Goal: Task Accomplishment & Management: Use online tool/utility

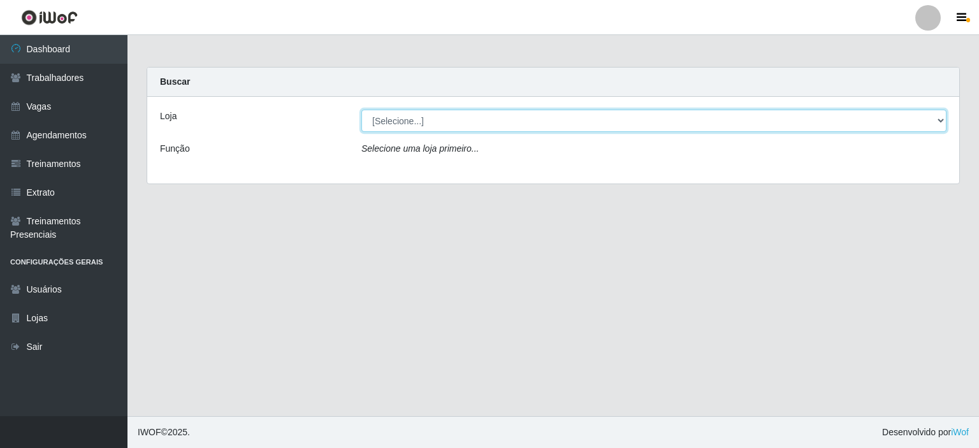
click at [423, 115] on select "[Selecione...] Iskisita Atakado - Alecrim" at bounding box center [653, 121] width 585 height 22
select select "430"
click at [361, 110] on select "[Selecione...] Iskisita Atakado - Alecrim" at bounding box center [653, 121] width 585 height 22
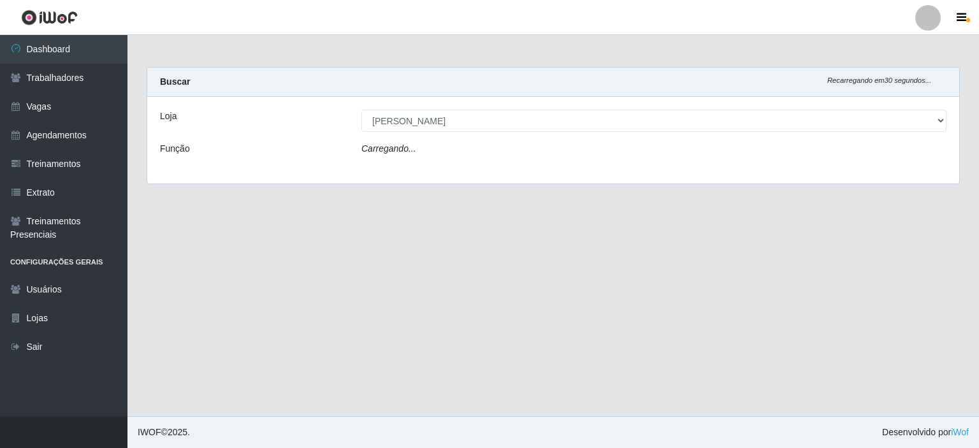
click at [418, 154] on div "Carregando..." at bounding box center [654, 151] width 604 height 18
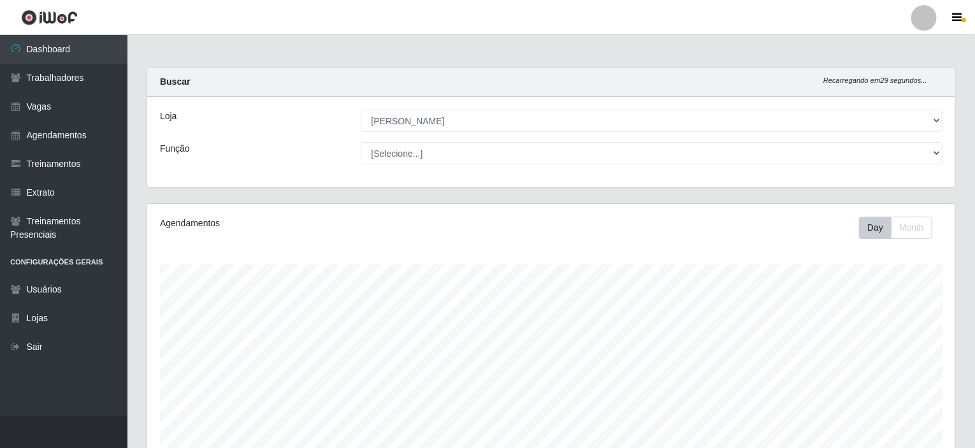
scroll to position [265, 808]
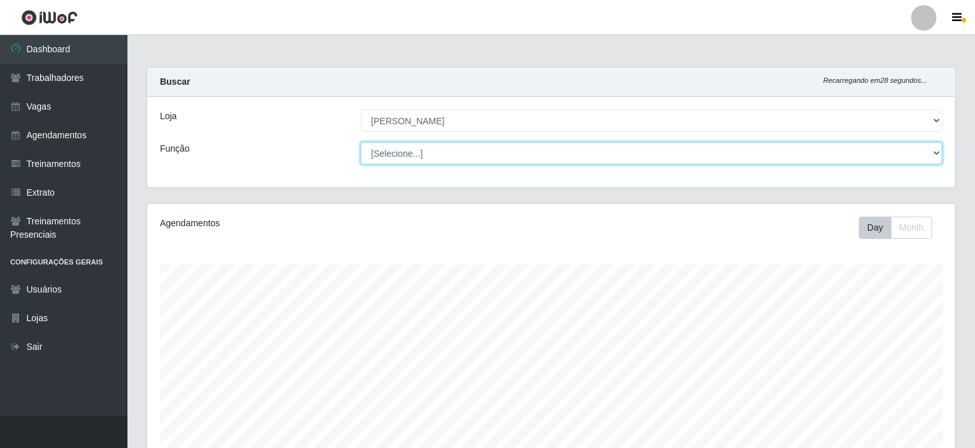
click at [428, 149] on select "[Selecione...] Auxiliar de Estacionamento Auxiliar de Estacionamento + Auxiliar…" at bounding box center [652, 153] width 583 height 22
select select "1"
click at [361, 142] on select "[Selecione...] Auxiliar de Estacionamento Auxiliar de Estacionamento + Auxiliar…" at bounding box center [652, 153] width 583 height 22
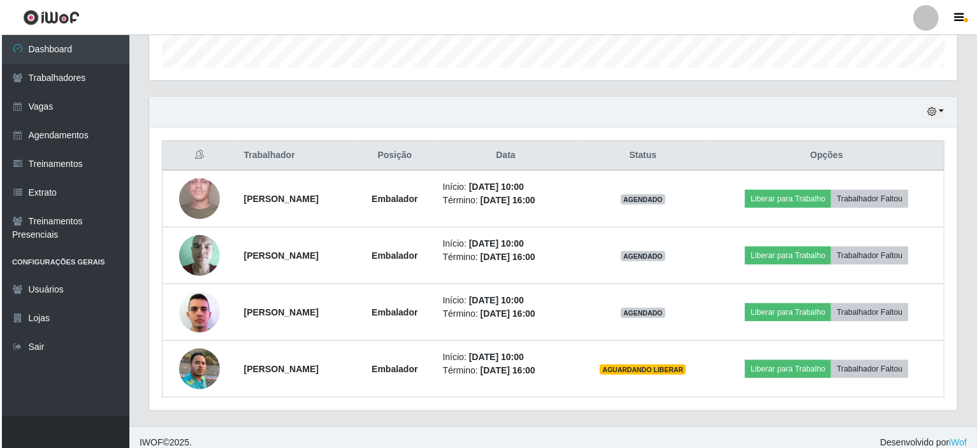
scroll to position [395, 0]
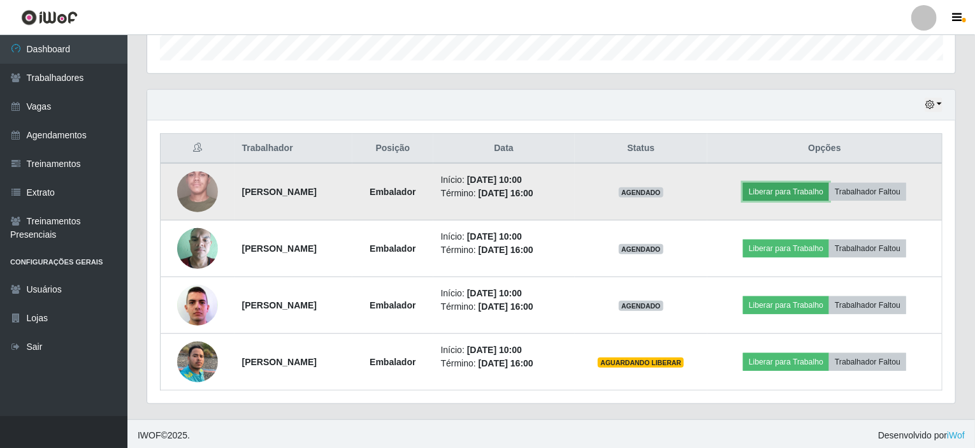
click at [790, 185] on button "Liberar para Trabalho" at bounding box center [786, 192] width 86 height 18
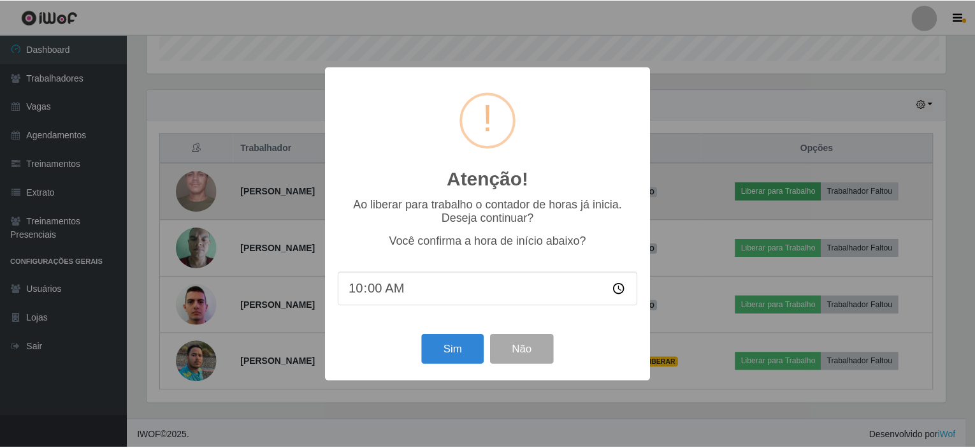
scroll to position [265, 803]
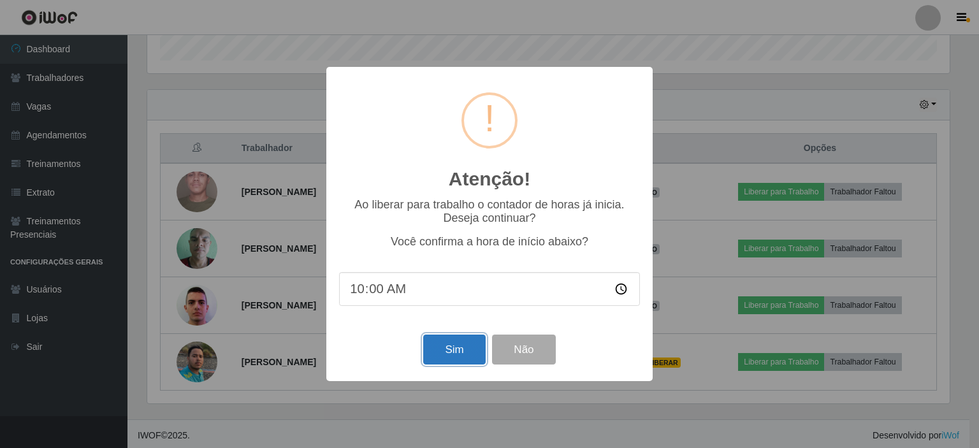
click at [454, 351] on button "Sim" at bounding box center [454, 350] width 62 height 30
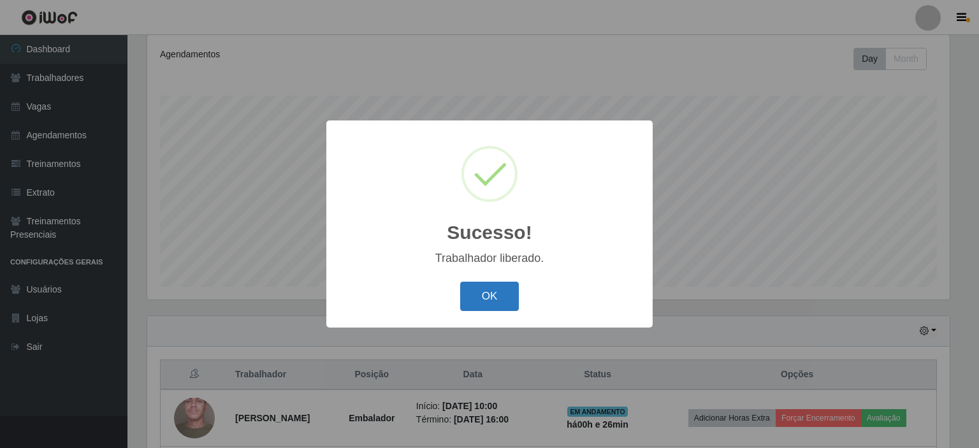
click at [492, 285] on button "OK" at bounding box center [489, 297] width 59 height 30
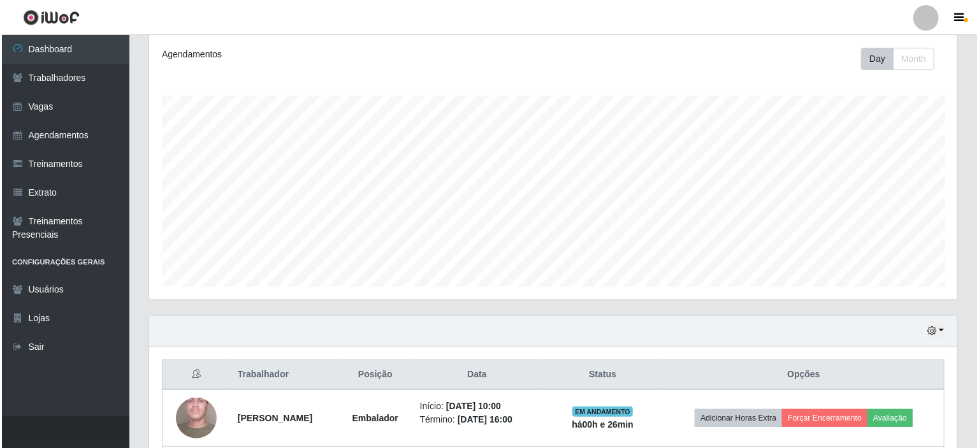
scroll to position [360, 0]
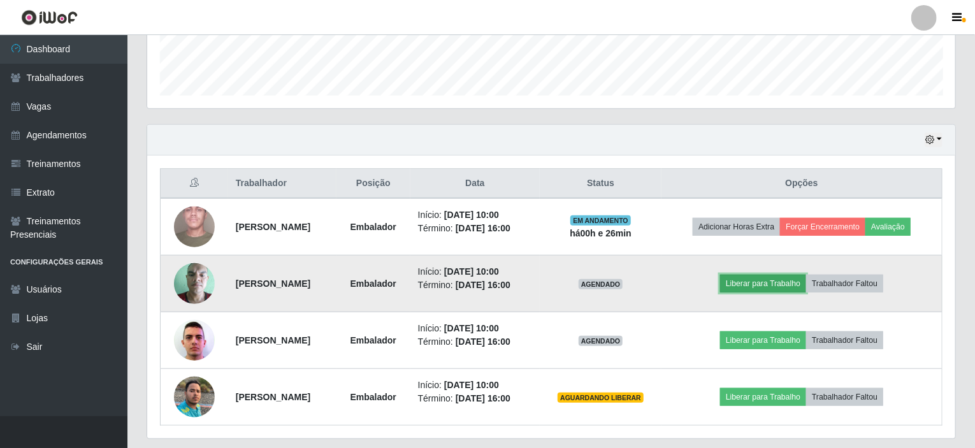
click at [767, 279] on button "Liberar para Trabalho" at bounding box center [763, 284] width 86 height 18
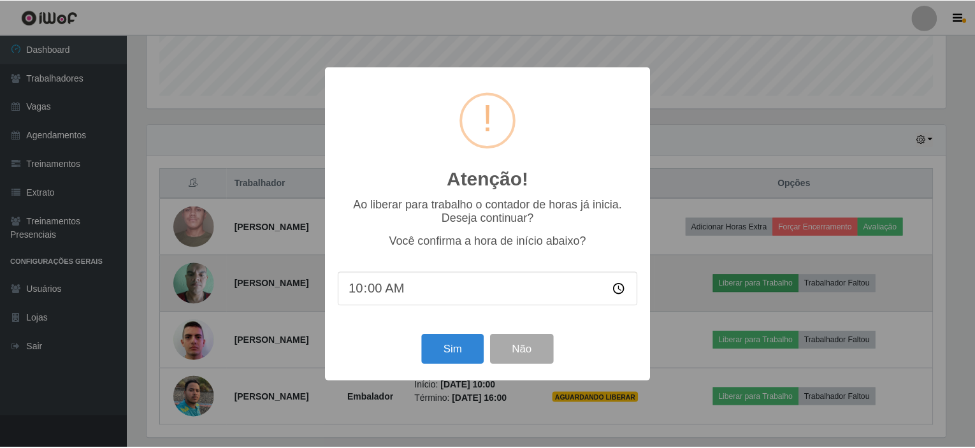
scroll to position [265, 803]
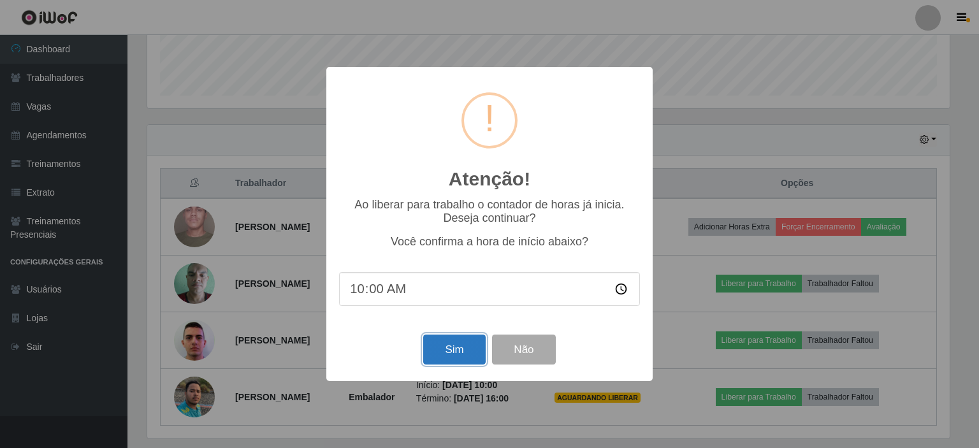
click at [471, 345] on button "Sim" at bounding box center [454, 350] width 62 height 30
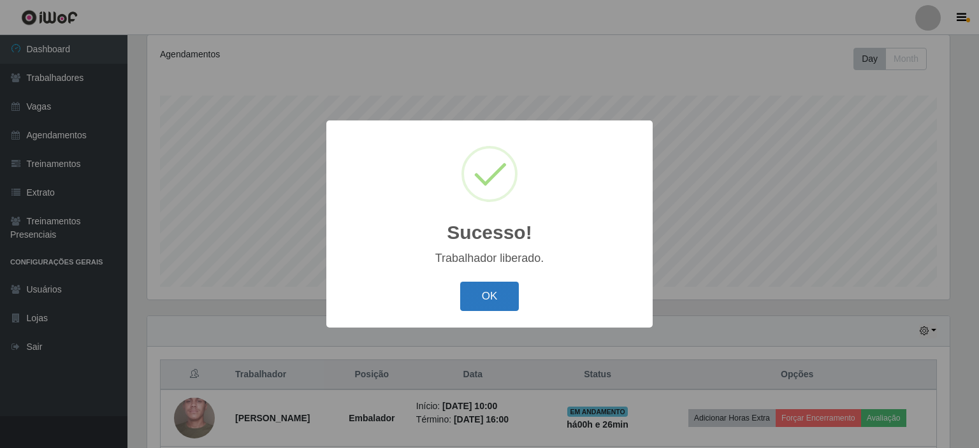
click at [496, 298] on button "OK" at bounding box center [489, 297] width 59 height 30
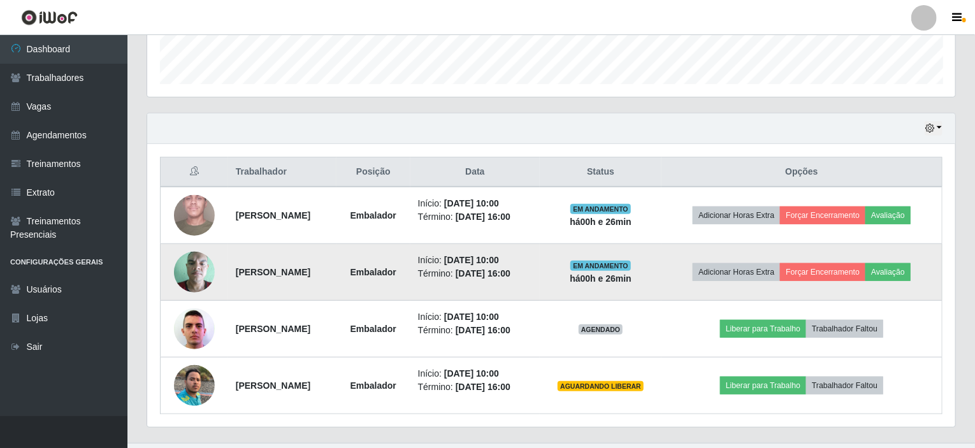
scroll to position [395, 0]
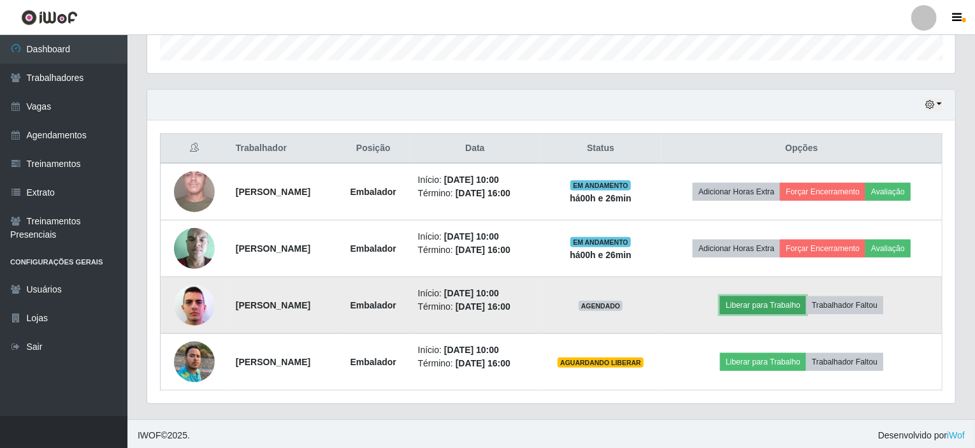
click at [753, 300] on button "Liberar para Trabalho" at bounding box center [763, 305] width 86 height 18
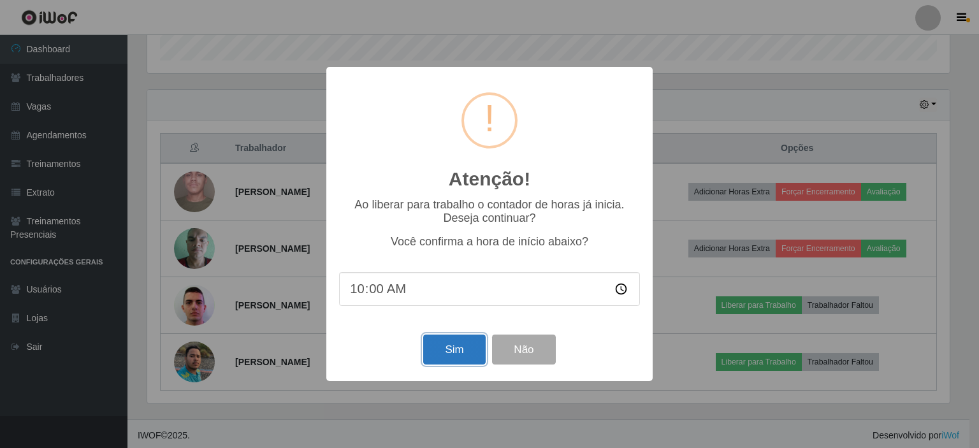
click at [454, 354] on button "Sim" at bounding box center [454, 350] width 62 height 30
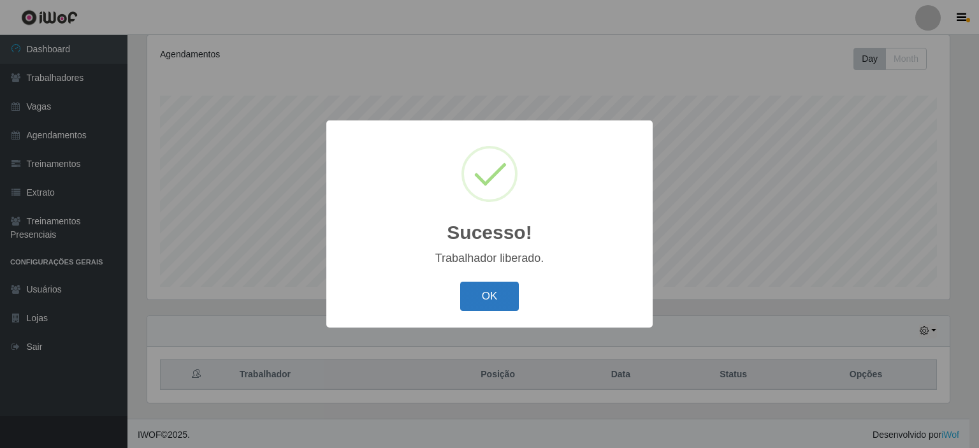
click at [497, 300] on button "OK" at bounding box center [489, 297] width 59 height 30
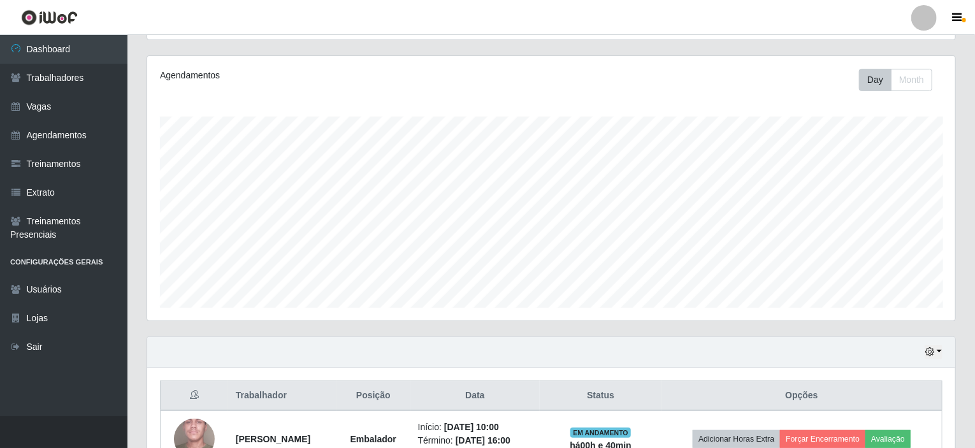
scroll to position [395, 0]
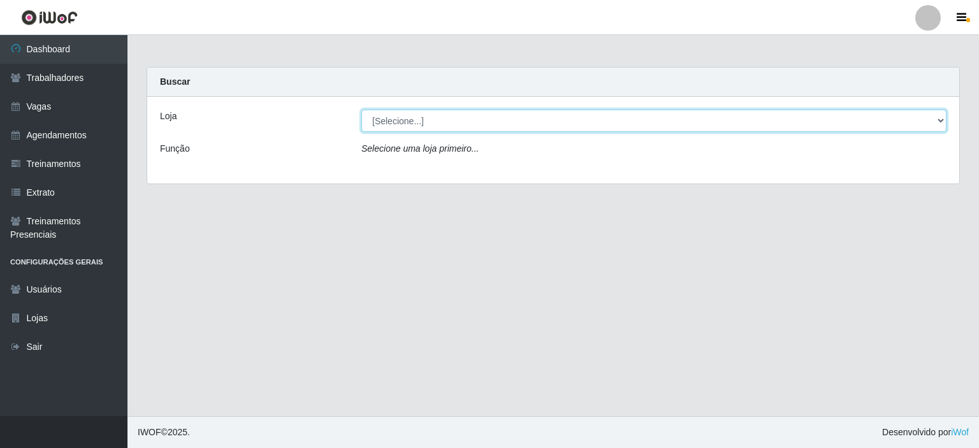
click at [464, 127] on select "[Selecione...] [PERSON_NAME]" at bounding box center [653, 121] width 585 height 22
select select "430"
click at [361, 110] on select "[Selecione...] [PERSON_NAME]" at bounding box center [653, 121] width 585 height 22
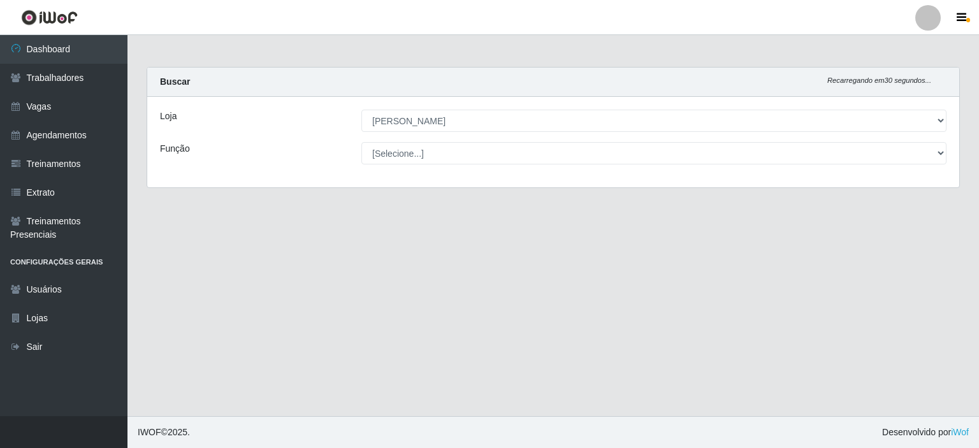
click at [416, 157] on select "[Selecione...] Auxiliar de Estacionamento Auxiliar de Estacionamento + Auxiliar…" at bounding box center [653, 153] width 585 height 22
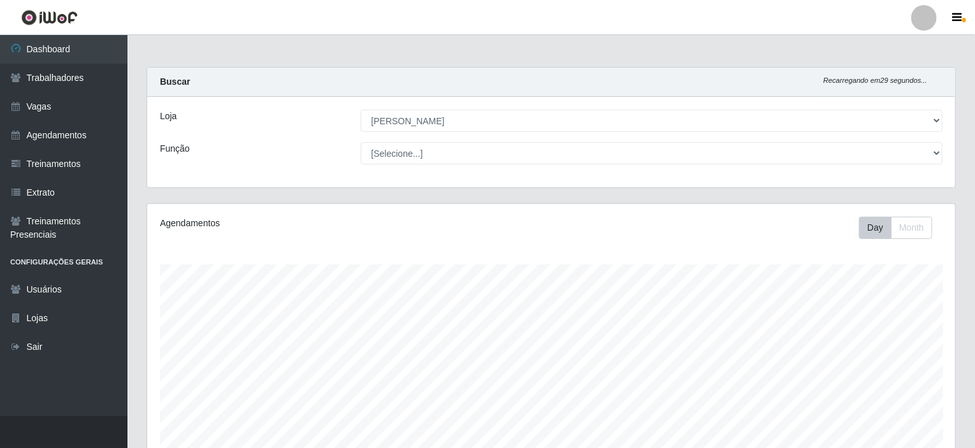
scroll to position [265, 808]
select select "1"
click at [361, 142] on select "[Selecione...] Auxiliar de Estacionamento Auxiliar de Estacionamento + Auxiliar…" at bounding box center [652, 153] width 583 height 22
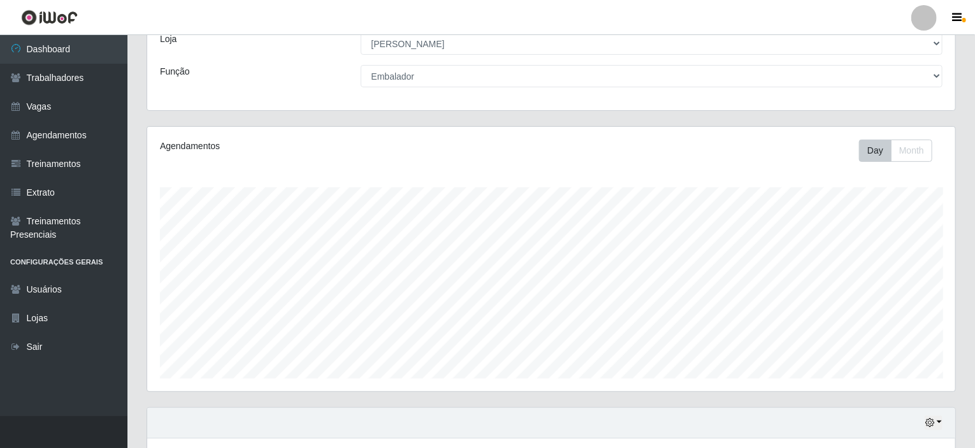
scroll to position [382, 0]
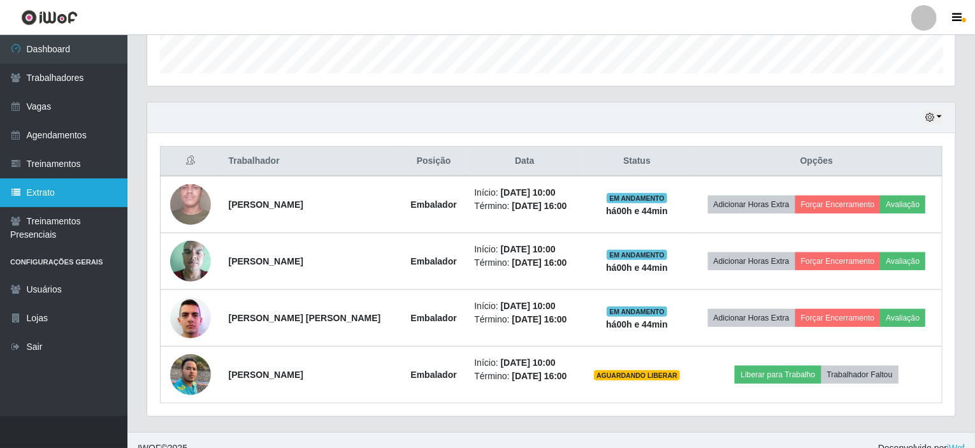
click at [34, 192] on link "Extrato" at bounding box center [63, 192] width 127 height 29
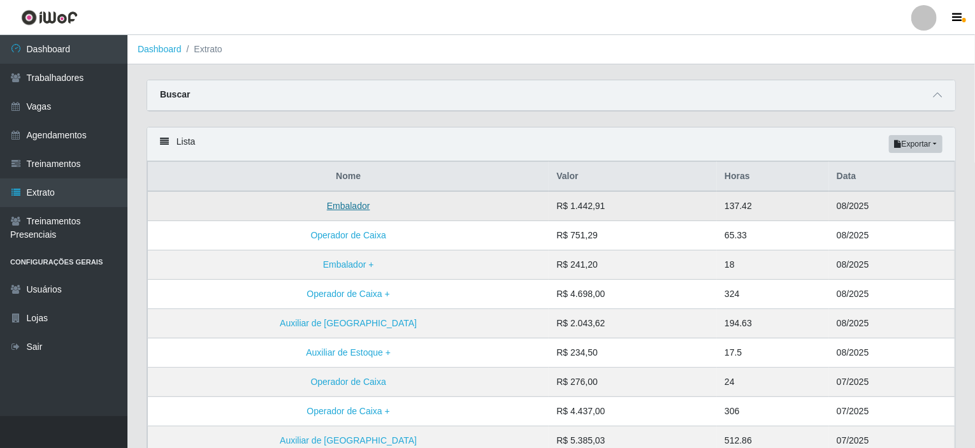
click at [327, 205] on link "Embalador" at bounding box center [348, 206] width 43 height 10
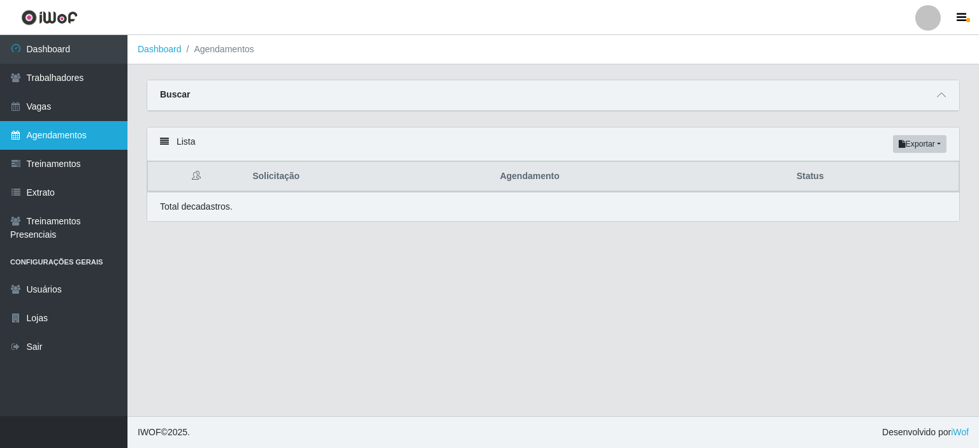
click at [36, 132] on link "Agendamentos" at bounding box center [63, 135] width 127 height 29
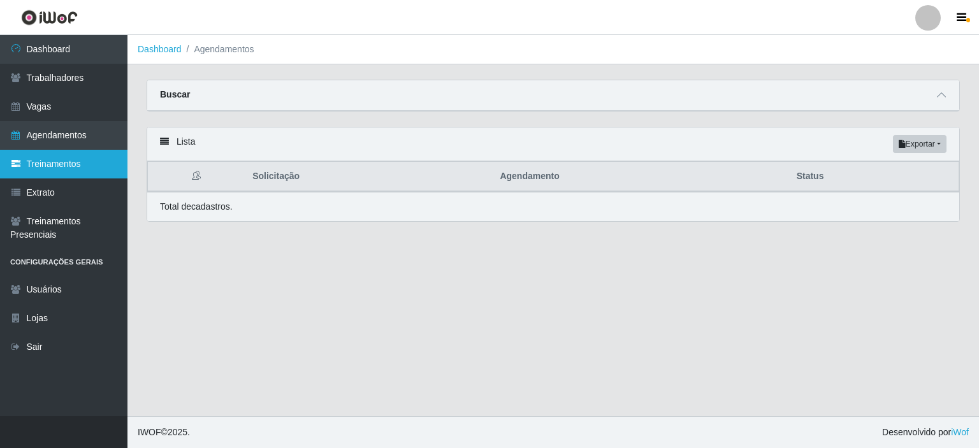
click at [48, 165] on link "Treinamentos" at bounding box center [63, 164] width 127 height 29
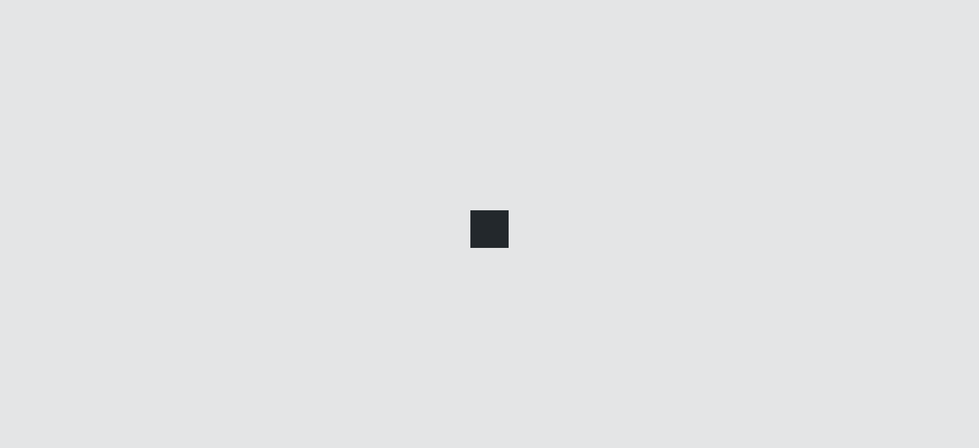
click at [52, 129] on div at bounding box center [489, 224] width 979 height 448
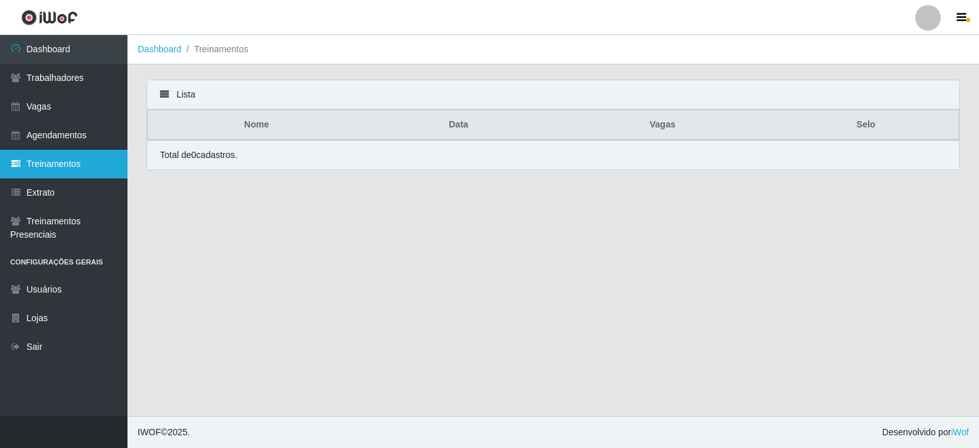
drag, startPoint x: 66, startPoint y: 162, endPoint x: 73, endPoint y: 129, distance: 33.1
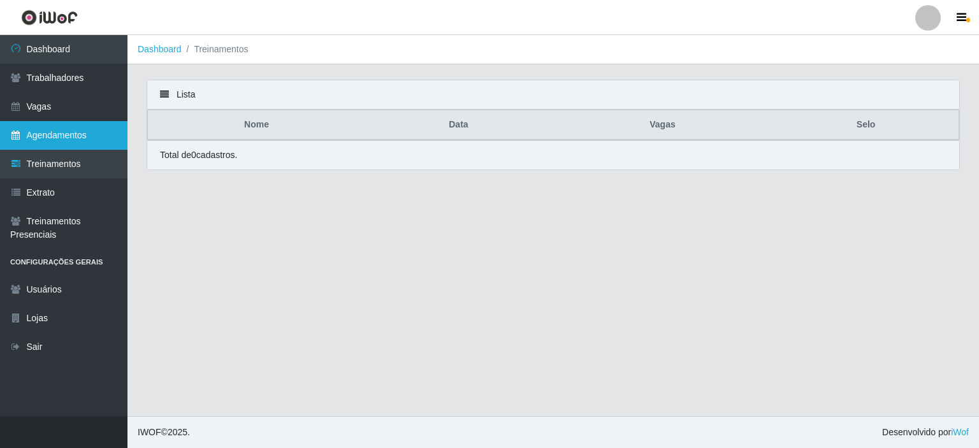
click at [66, 162] on link "Treinamentos" at bounding box center [63, 164] width 127 height 29
click at [74, 127] on link "Agendamentos" at bounding box center [63, 135] width 127 height 29
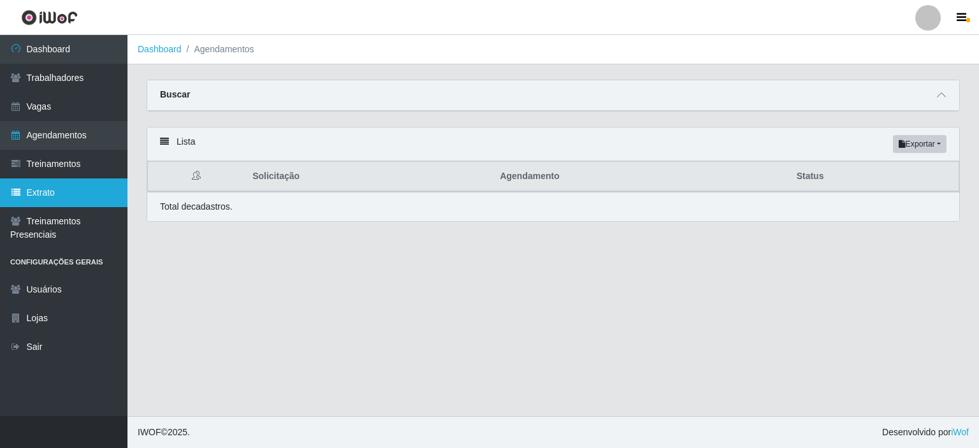
click at [66, 191] on link "Extrato" at bounding box center [63, 192] width 127 height 29
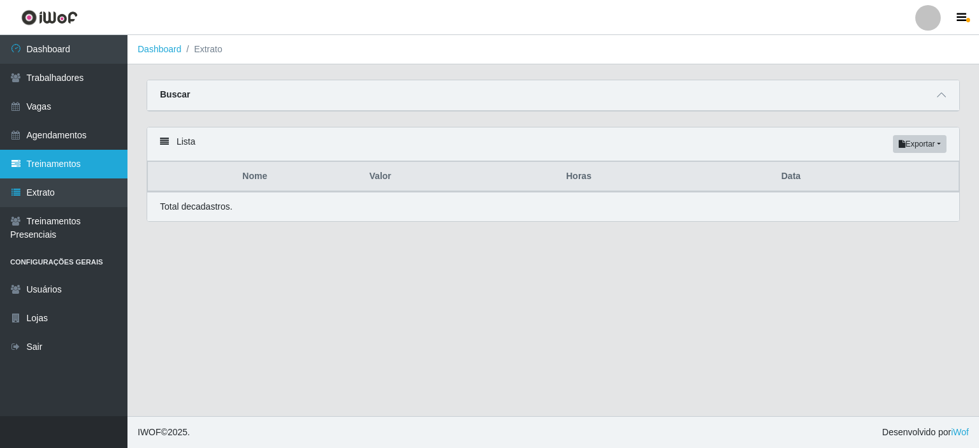
click at [71, 169] on link "Treinamentos" at bounding box center [63, 164] width 127 height 29
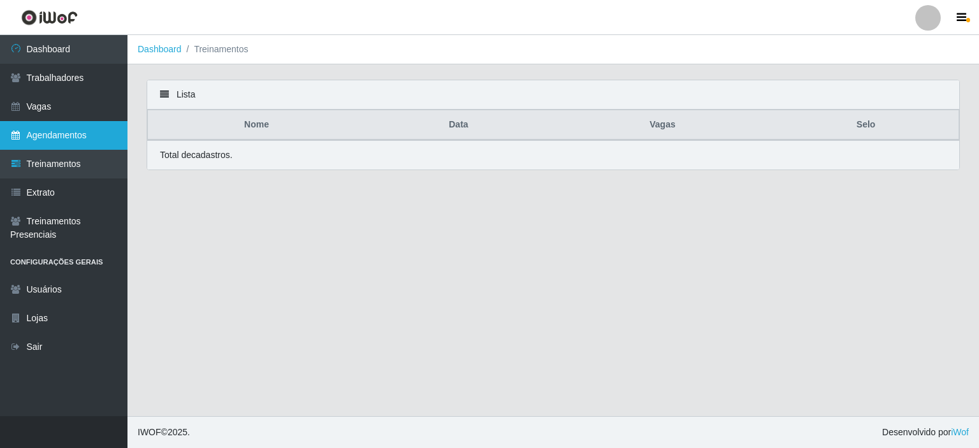
click at [76, 137] on link "Agendamentos" at bounding box center [63, 135] width 127 height 29
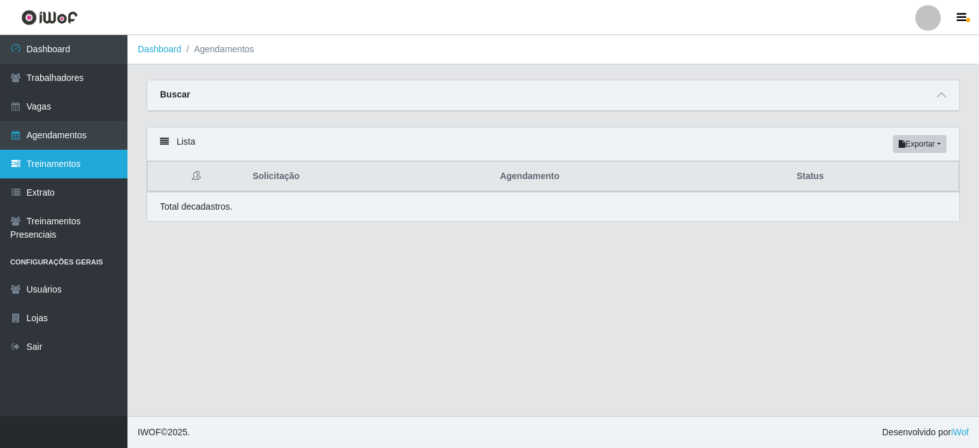
drag, startPoint x: 52, startPoint y: 173, endPoint x: 52, endPoint y: 203, distance: 30.6
click at [52, 173] on link "Treinamentos" at bounding box center [63, 164] width 127 height 29
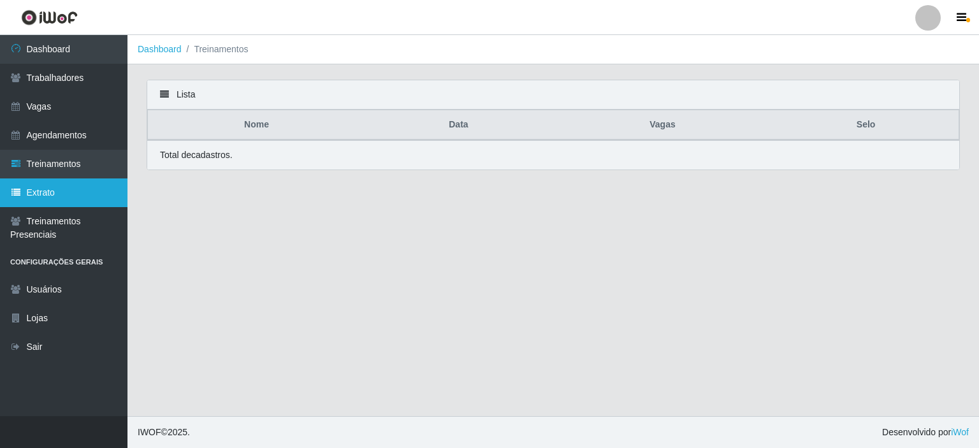
click at [52, 203] on link "Extrato" at bounding box center [63, 192] width 127 height 29
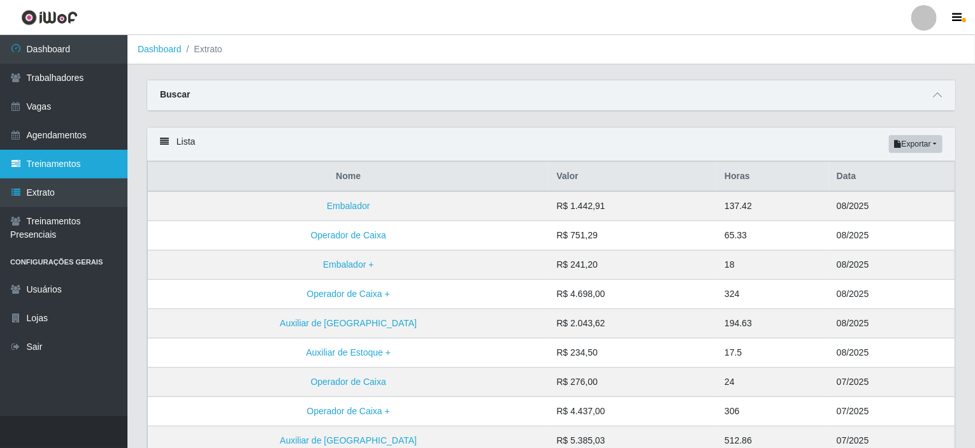
click at [66, 168] on link "Treinamentos" at bounding box center [63, 164] width 127 height 29
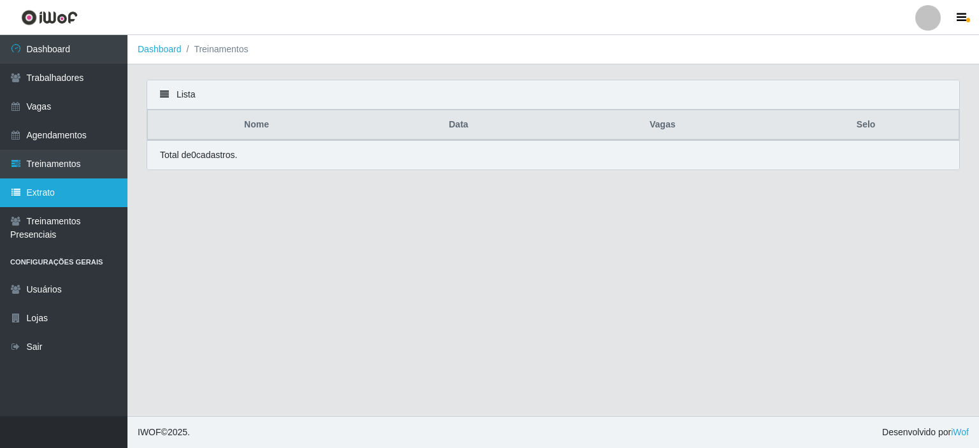
click at [62, 186] on link "Extrato" at bounding box center [63, 192] width 127 height 29
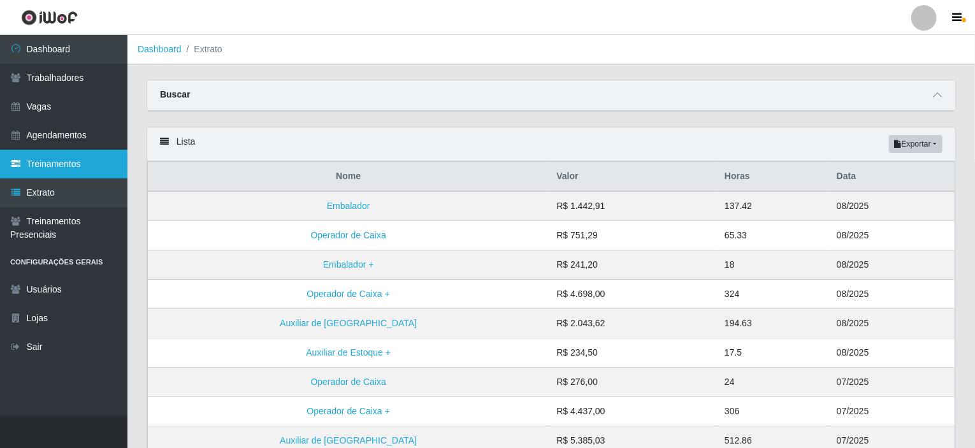
click at [79, 170] on link "Treinamentos" at bounding box center [63, 164] width 127 height 29
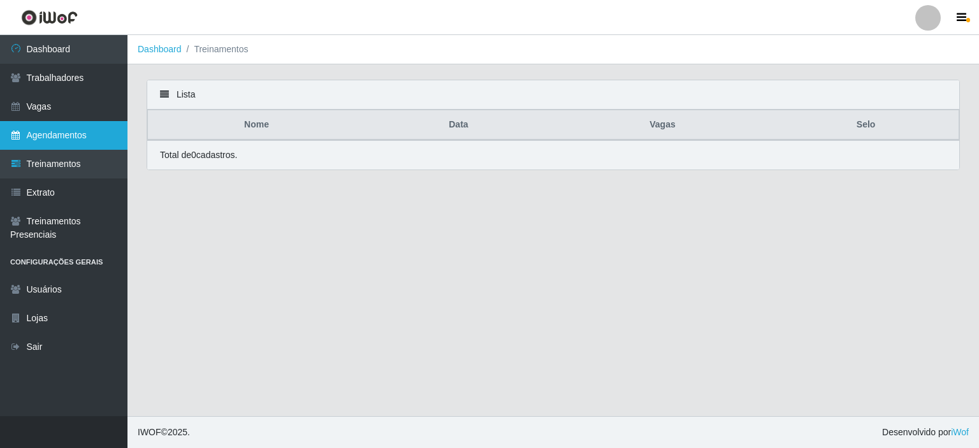
click at [76, 142] on link "Agendamentos" at bounding box center [63, 135] width 127 height 29
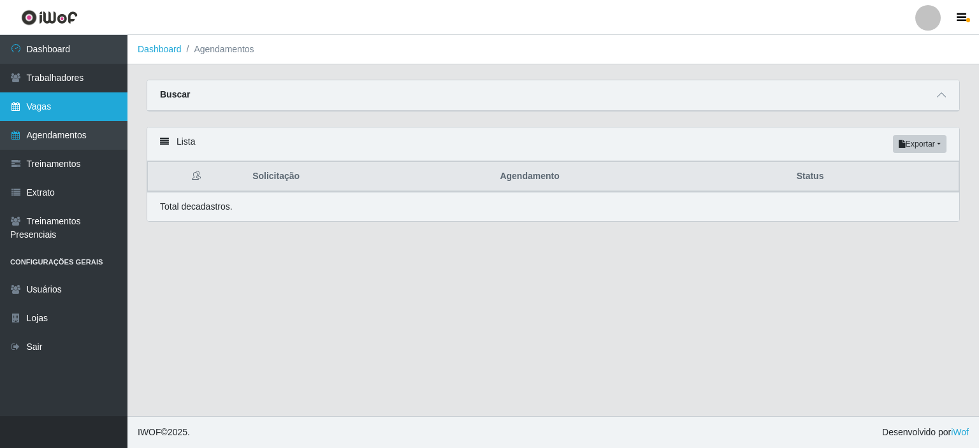
click at [71, 103] on link "Vagas" at bounding box center [63, 106] width 127 height 29
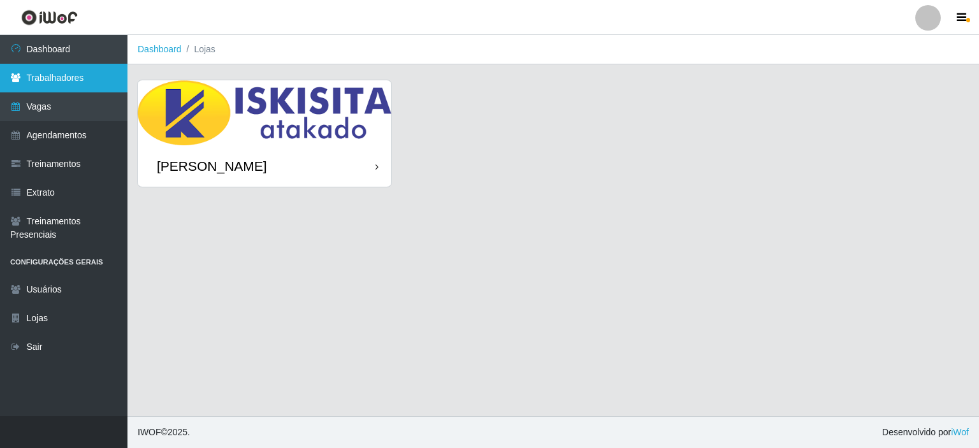
click at [73, 87] on link "Trabalhadores" at bounding box center [63, 78] width 127 height 29
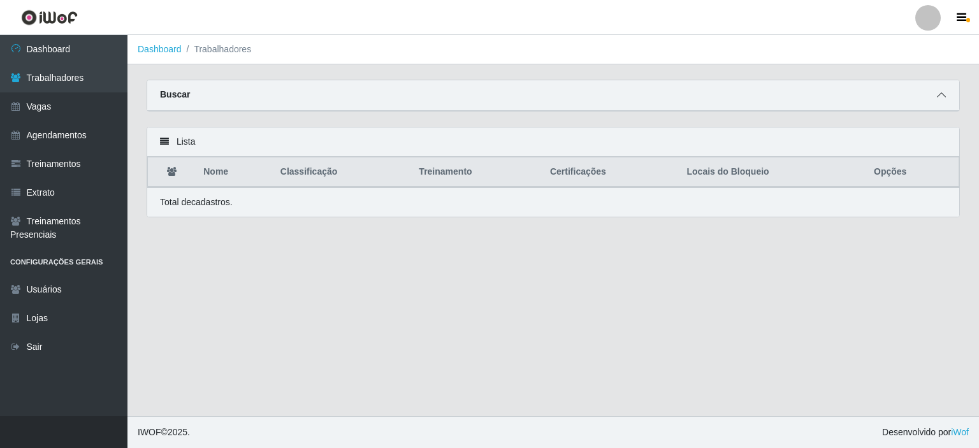
click at [943, 94] on icon at bounding box center [941, 95] width 9 height 9
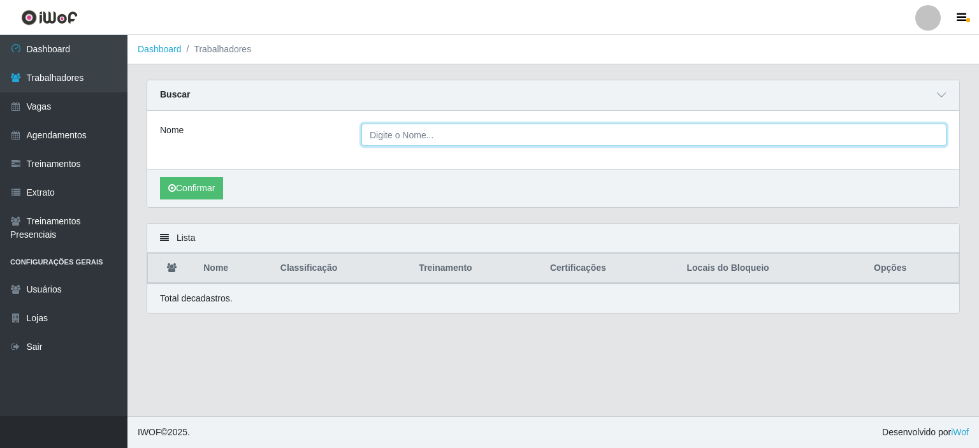
click at [421, 140] on input "Nome" at bounding box center [653, 135] width 585 height 22
type input "p"
drag, startPoint x: 398, startPoint y: 141, endPoint x: 368, endPoint y: 145, distance: 30.2
click at [368, 145] on input "BRENO" at bounding box center [653, 135] width 585 height 22
type input "WERES"
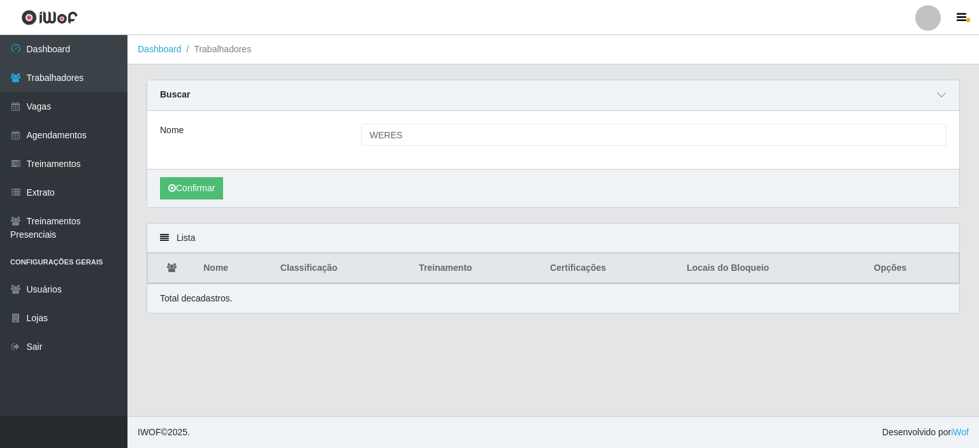
click at [306, 114] on div "Nome WERES" at bounding box center [553, 140] width 812 height 58
click at [385, 158] on div "Nome WERES" at bounding box center [553, 140] width 812 height 58
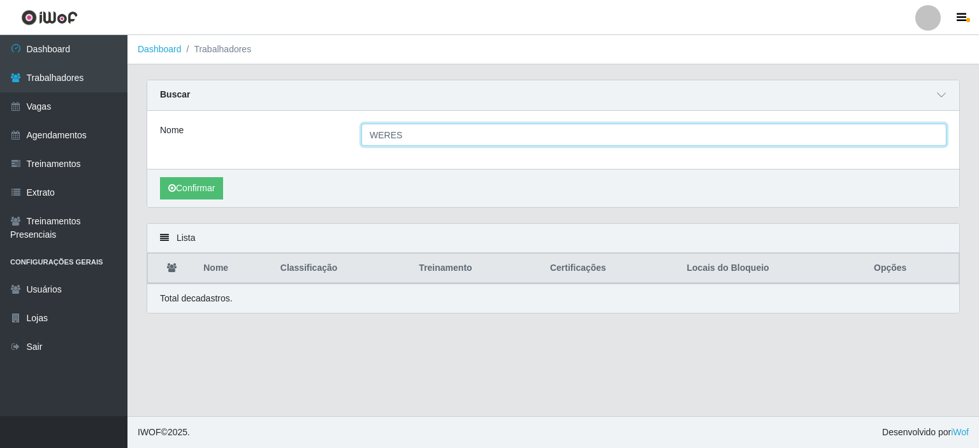
click at [408, 129] on input "WERES" at bounding box center [653, 135] width 585 height 22
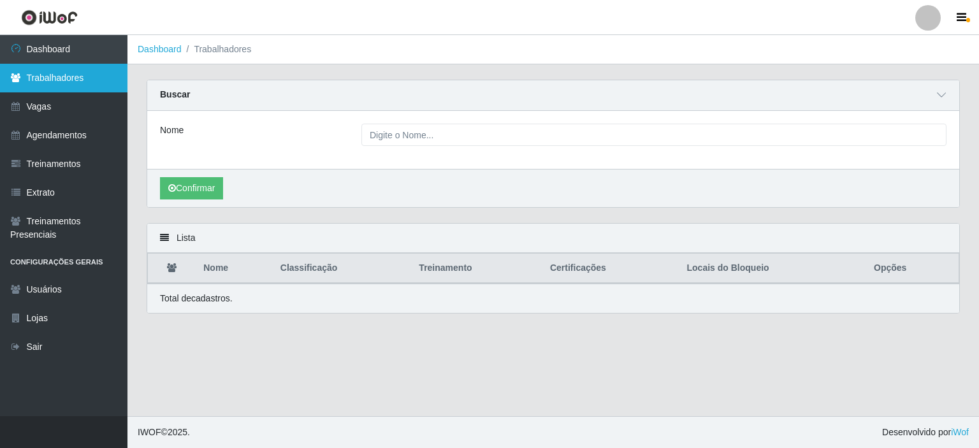
click at [71, 85] on link "Trabalhadores" at bounding box center [63, 78] width 127 height 29
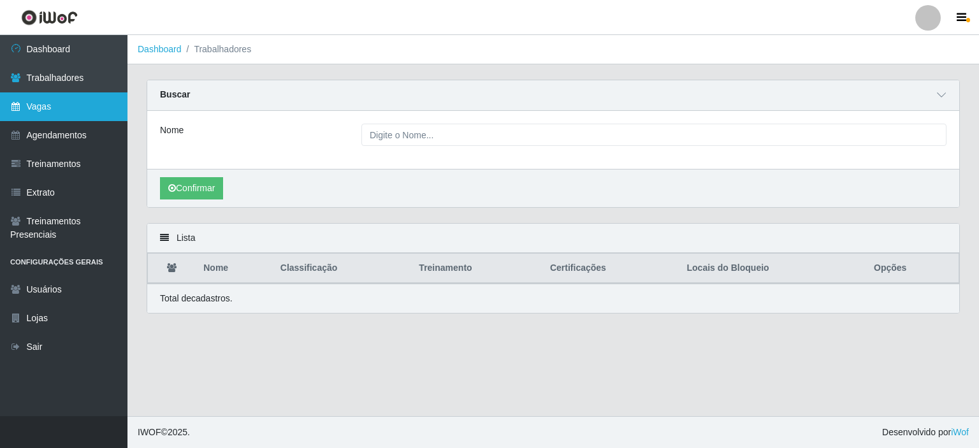
click at [59, 108] on link "Vagas" at bounding box center [63, 106] width 127 height 29
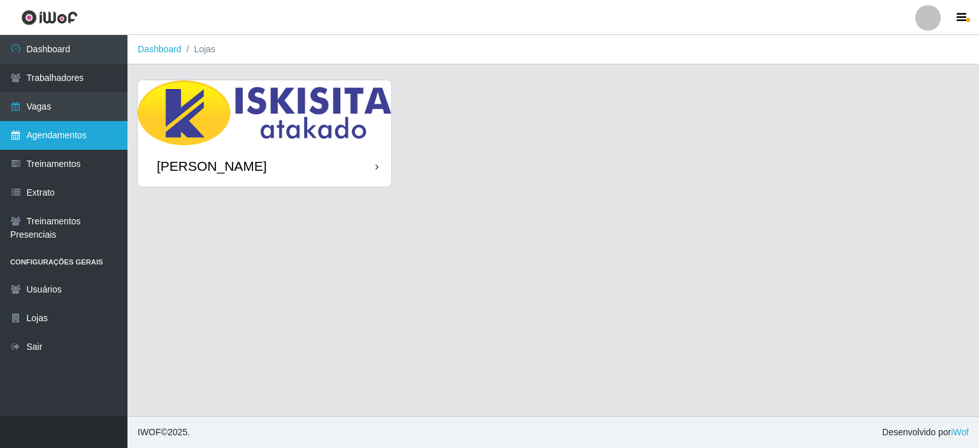
click at [59, 141] on link "Agendamentos" at bounding box center [63, 135] width 127 height 29
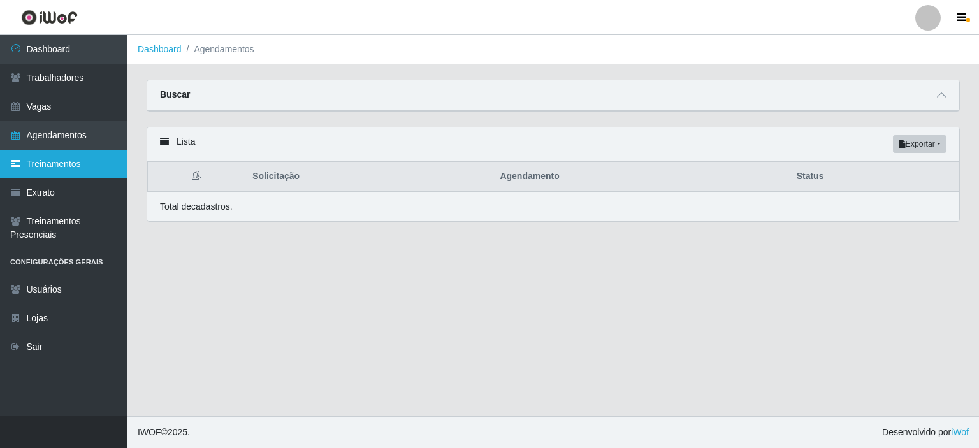
click at [67, 175] on link "Treinamentos" at bounding box center [63, 164] width 127 height 29
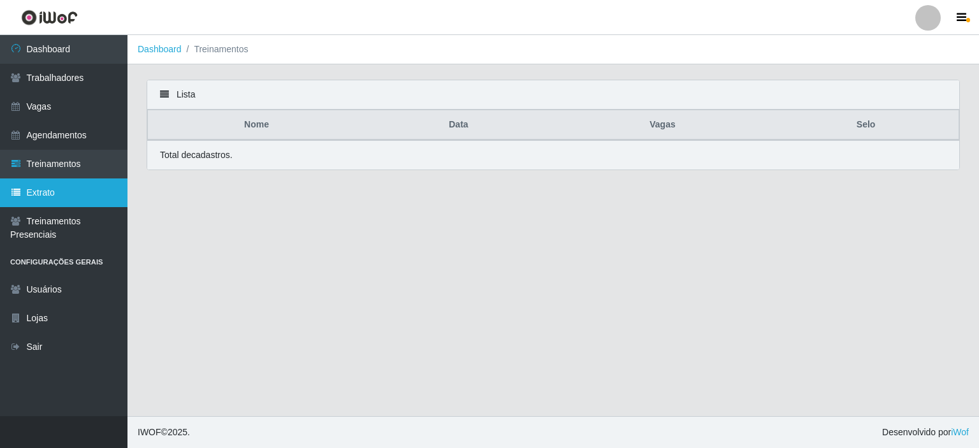
click at [66, 192] on link "Extrato" at bounding box center [63, 192] width 127 height 29
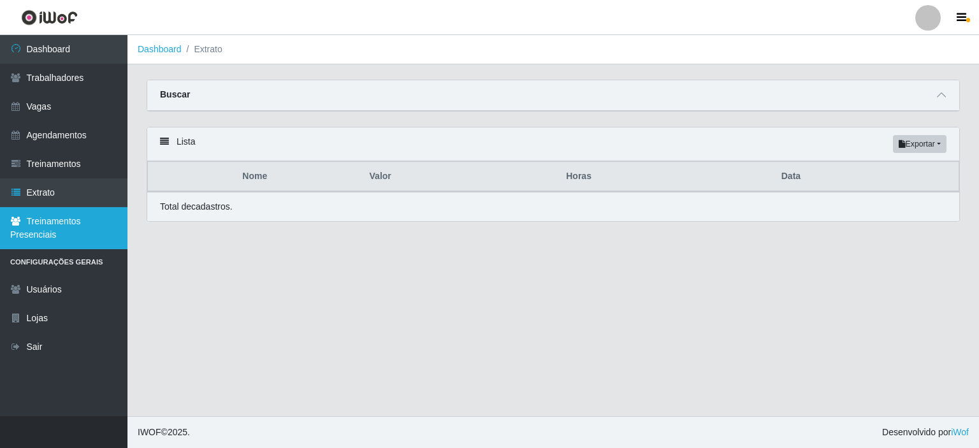
click at [66, 221] on link "Treinamentos Presenciais" at bounding box center [63, 228] width 127 height 42
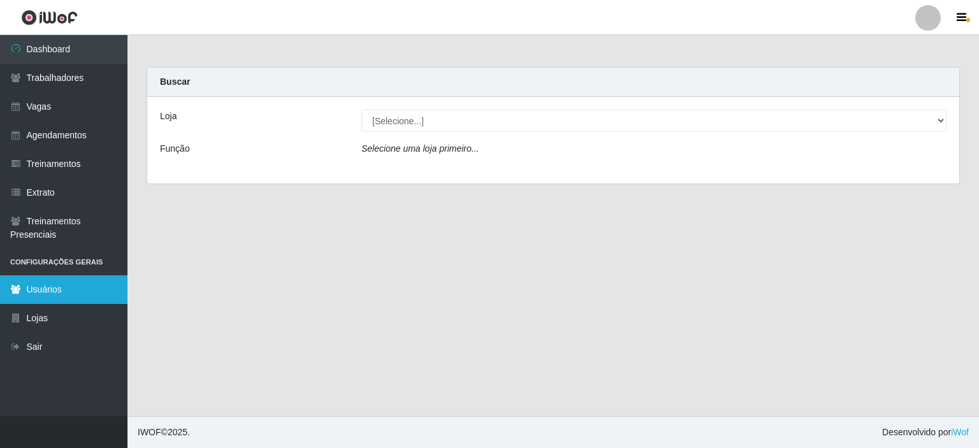
click at [51, 291] on link "Usuários" at bounding box center [63, 289] width 127 height 29
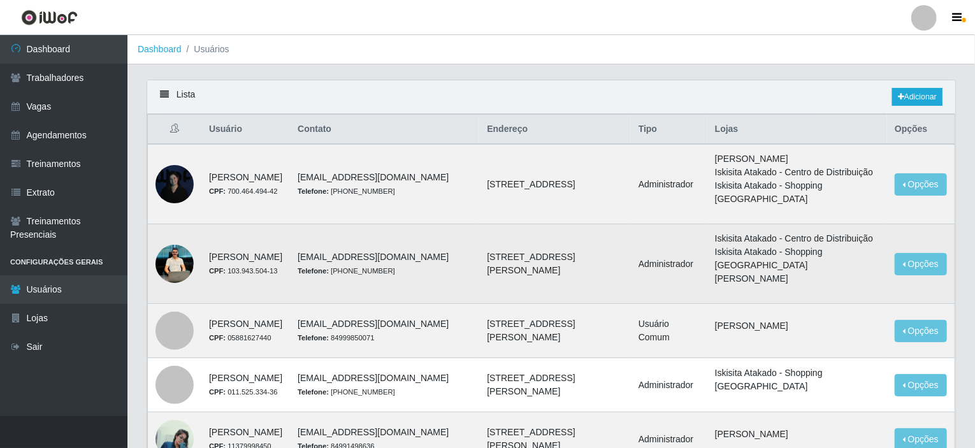
click at [181, 275] on div at bounding box center [175, 264] width 38 height 38
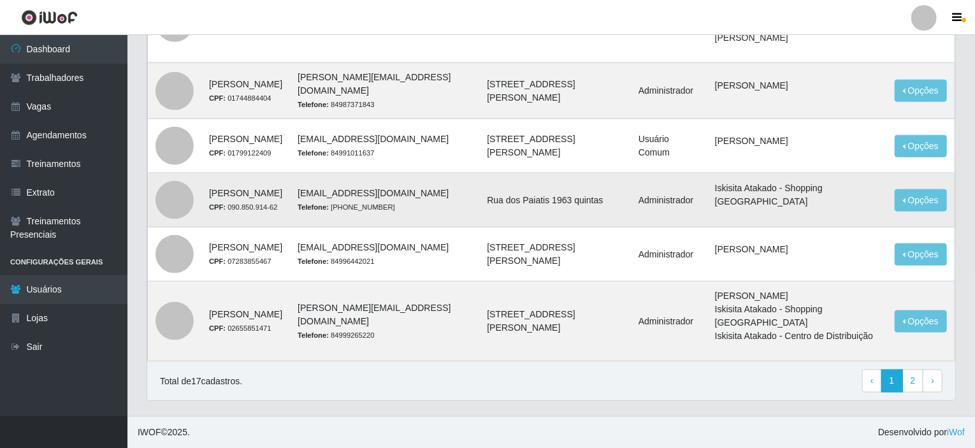
scroll to position [748, 0]
click at [917, 383] on link "2" at bounding box center [914, 381] width 22 height 23
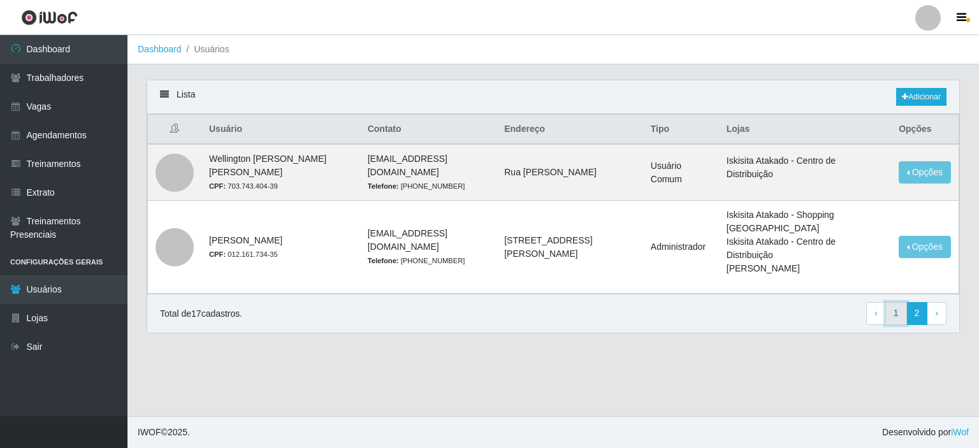
click at [896, 302] on link "1" at bounding box center [896, 313] width 22 height 23
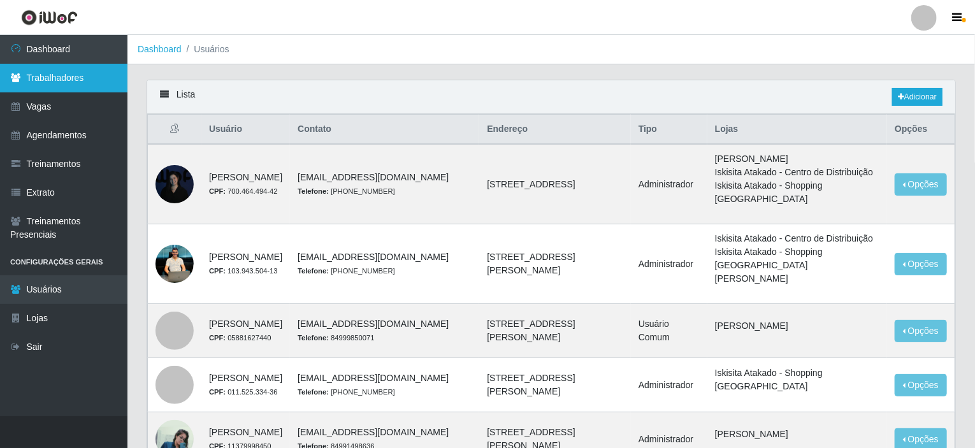
click at [73, 83] on link "Trabalhadores" at bounding box center [63, 78] width 127 height 29
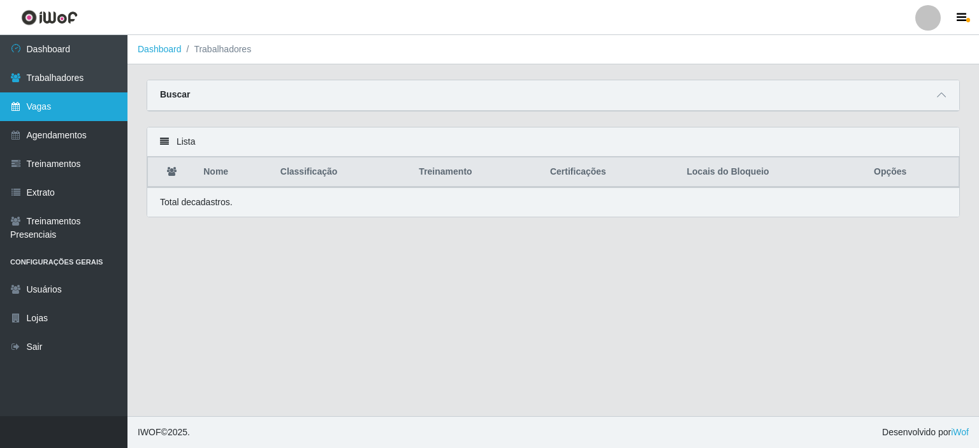
click at [83, 105] on link "Vagas" at bounding box center [63, 106] width 127 height 29
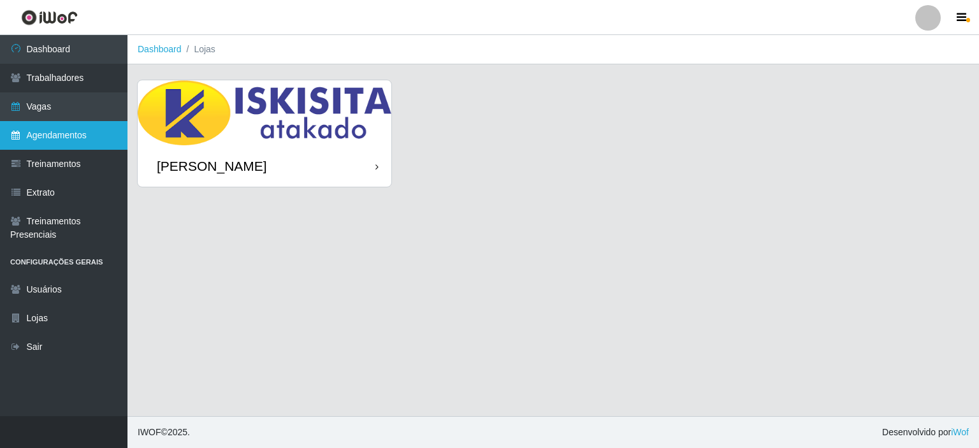
click at [82, 134] on link "Agendamentos" at bounding box center [63, 135] width 127 height 29
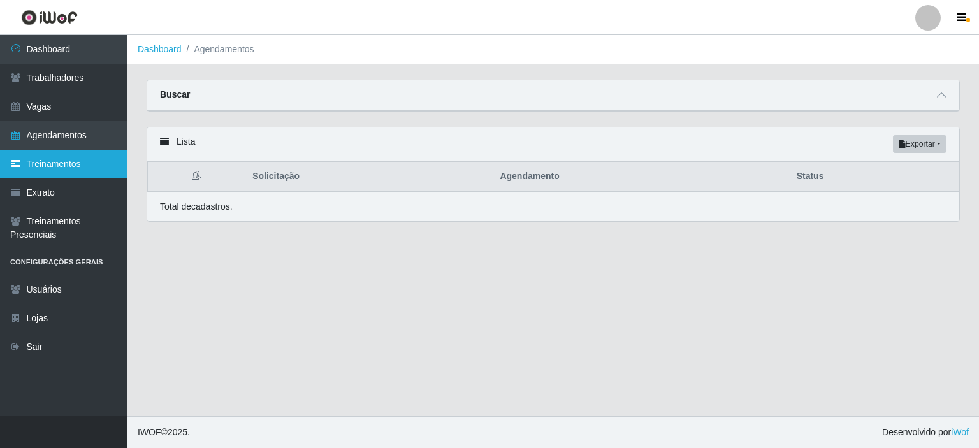
click at [82, 163] on link "Treinamentos" at bounding box center [63, 164] width 127 height 29
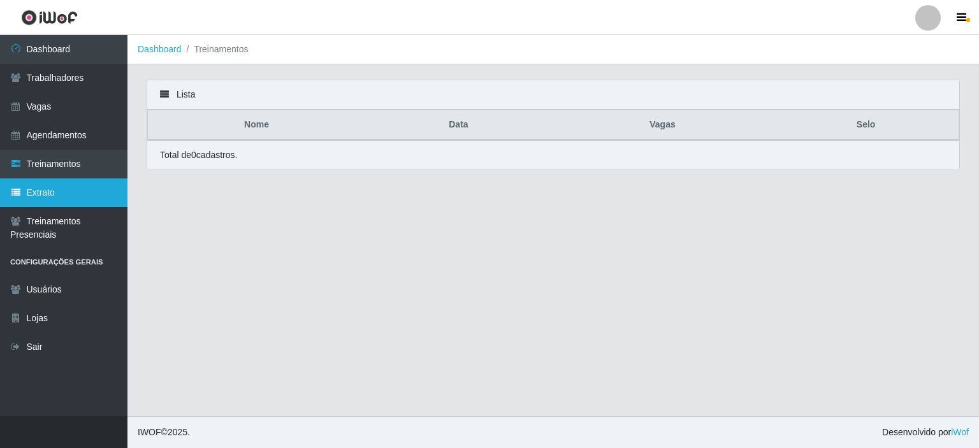
click at [78, 184] on link "Extrato" at bounding box center [63, 192] width 127 height 29
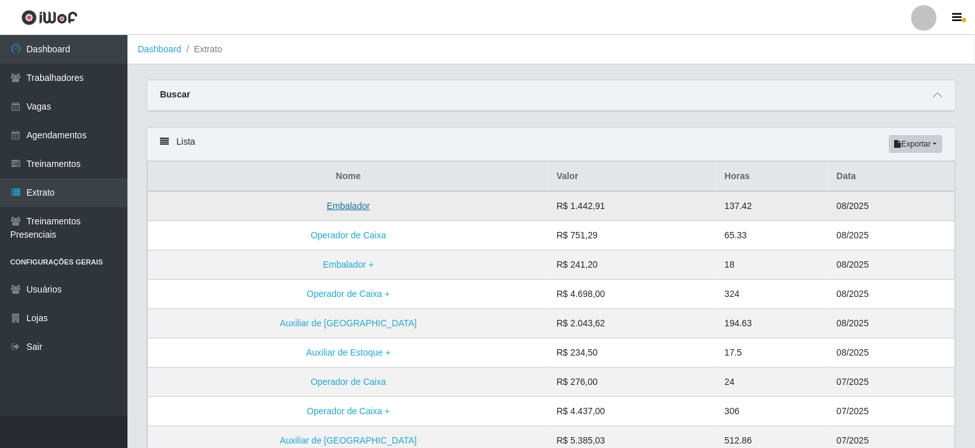
click at [327, 201] on link "Embalador" at bounding box center [348, 206] width 43 height 10
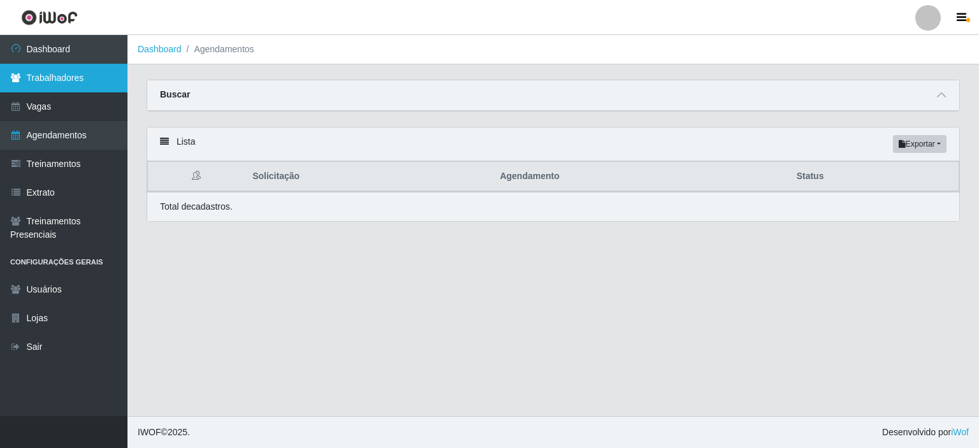
click at [36, 78] on link "Trabalhadores" at bounding box center [63, 78] width 127 height 29
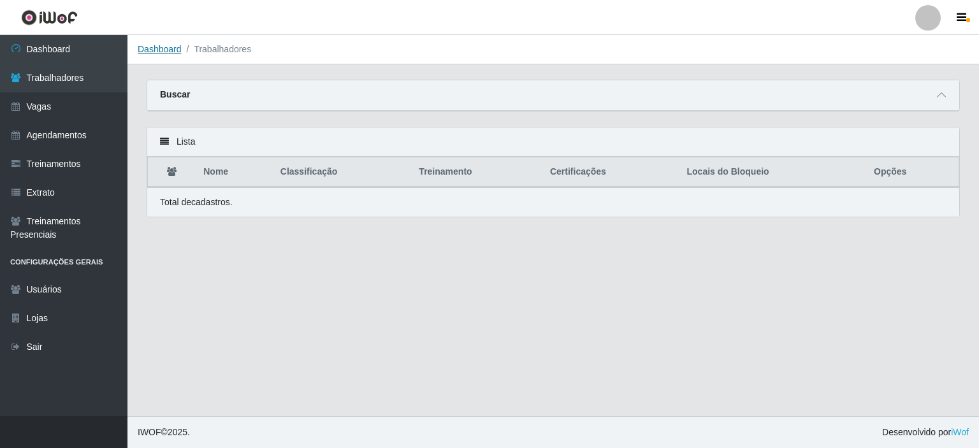
click at [153, 52] on link "Dashboard" at bounding box center [160, 49] width 44 height 10
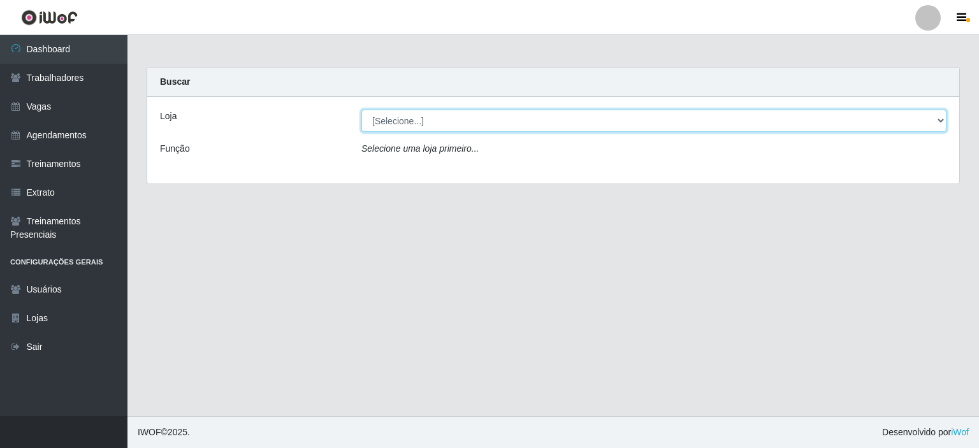
click at [437, 122] on select "[Selecione...] [PERSON_NAME]" at bounding box center [653, 121] width 585 height 22
select select "430"
click at [361, 110] on select "[Selecione...] [PERSON_NAME]" at bounding box center [653, 121] width 585 height 22
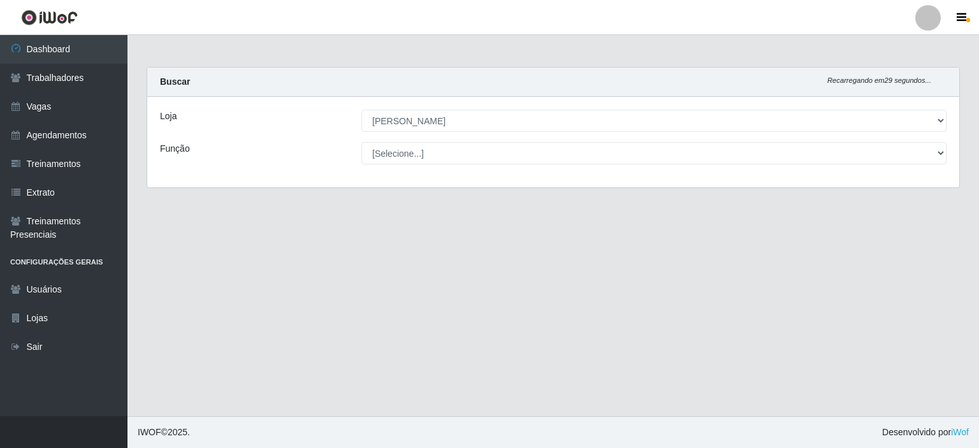
click at [423, 149] on select "[Selecione...] Auxiliar de Estacionamento Auxiliar de Estacionamento + Auxiliar…" at bounding box center [653, 153] width 585 height 22
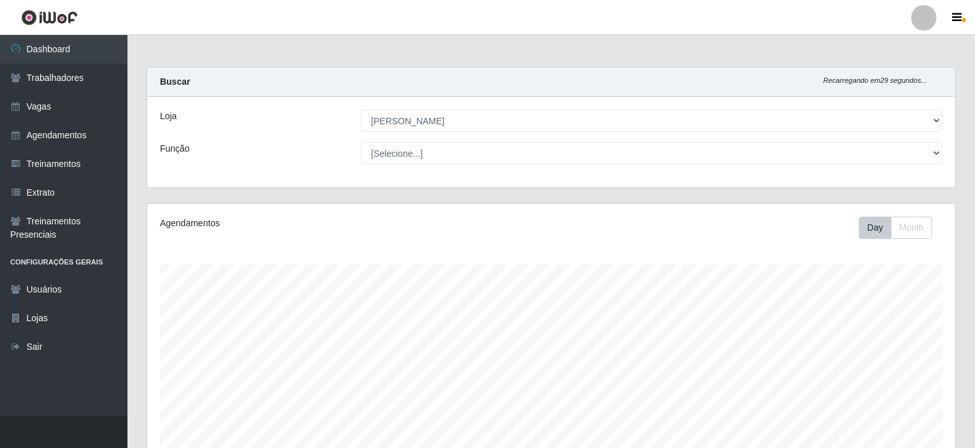
scroll to position [265, 808]
select select "1"
click at [361, 142] on select "[Selecione...] Auxiliar de Estacionamento Auxiliar de Estacionamento + Auxiliar…" at bounding box center [652, 153] width 583 height 22
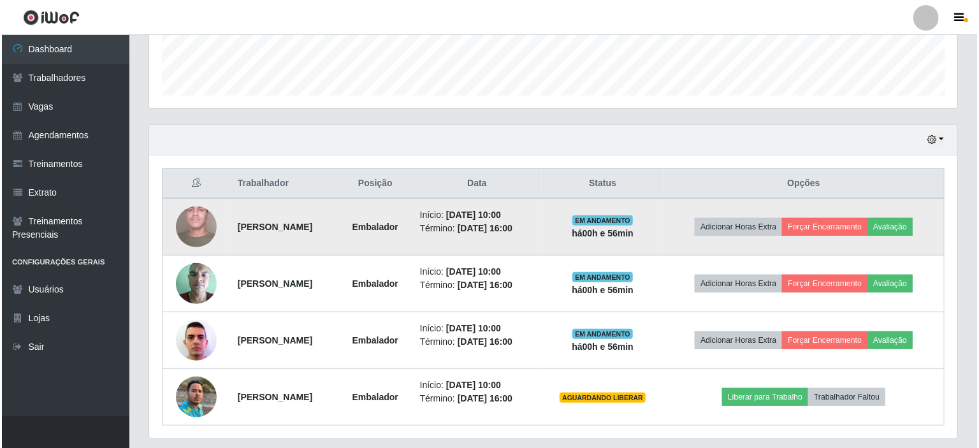
scroll to position [382, 0]
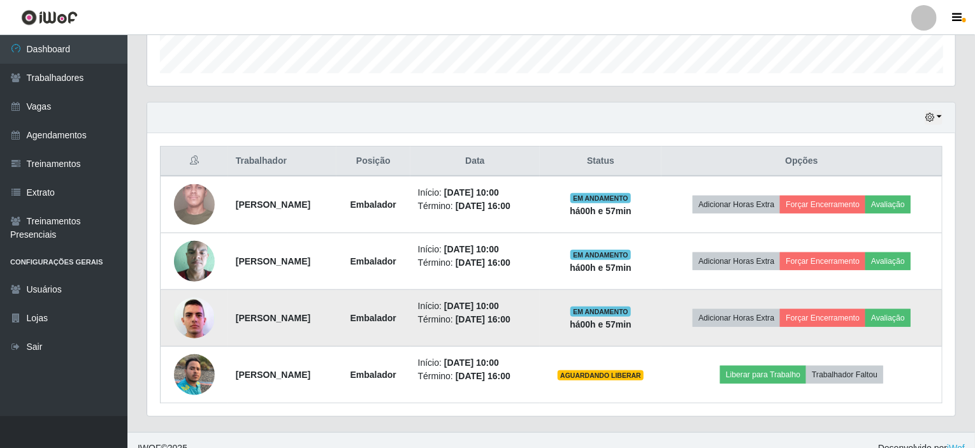
click at [187, 314] on img at bounding box center [194, 318] width 41 height 53
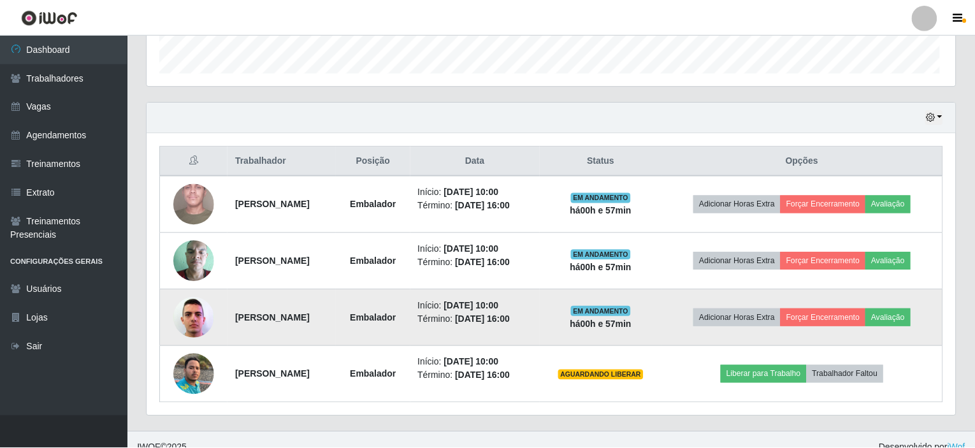
scroll to position [265, 803]
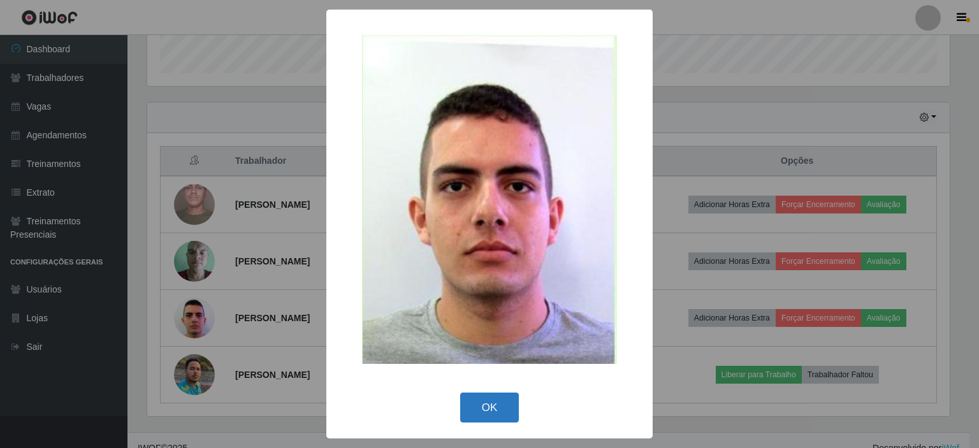
click at [497, 408] on button "OK" at bounding box center [489, 408] width 59 height 30
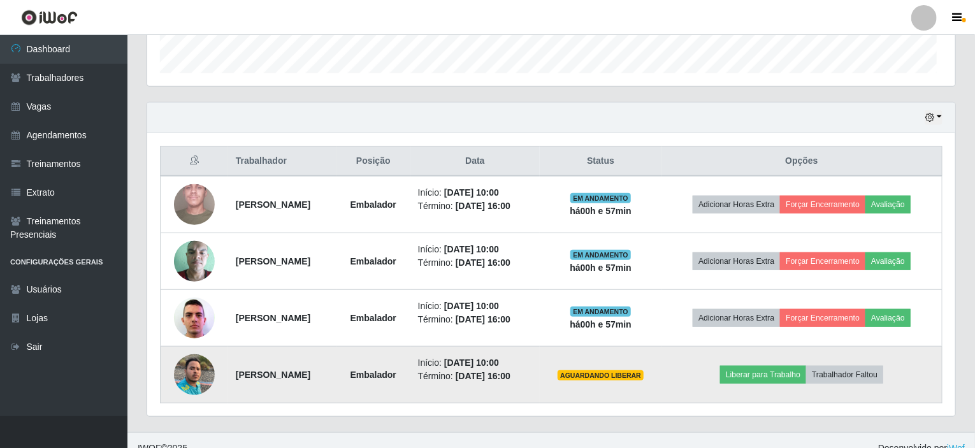
scroll to position [265, 808]
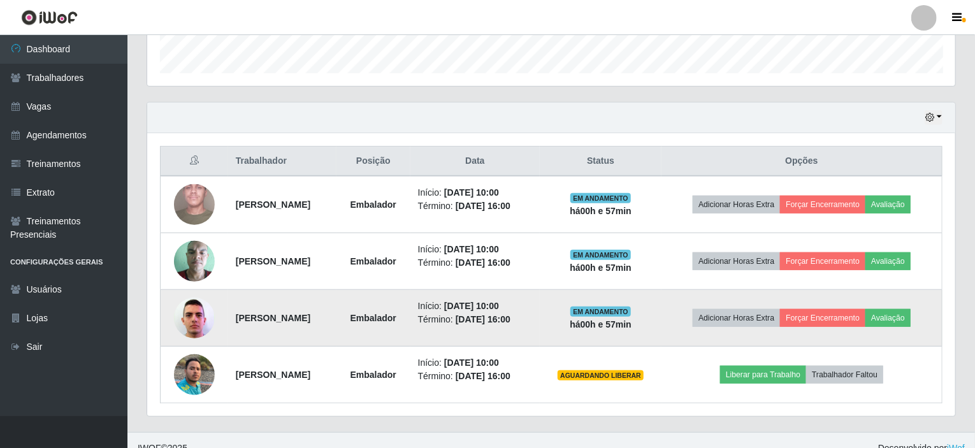
click at [274, 317] on strong "[PERSON_NAME]" at bounding box center [273, 318] width 75 height 10
